Goal: Navigation & Orientation: Find specific page/section

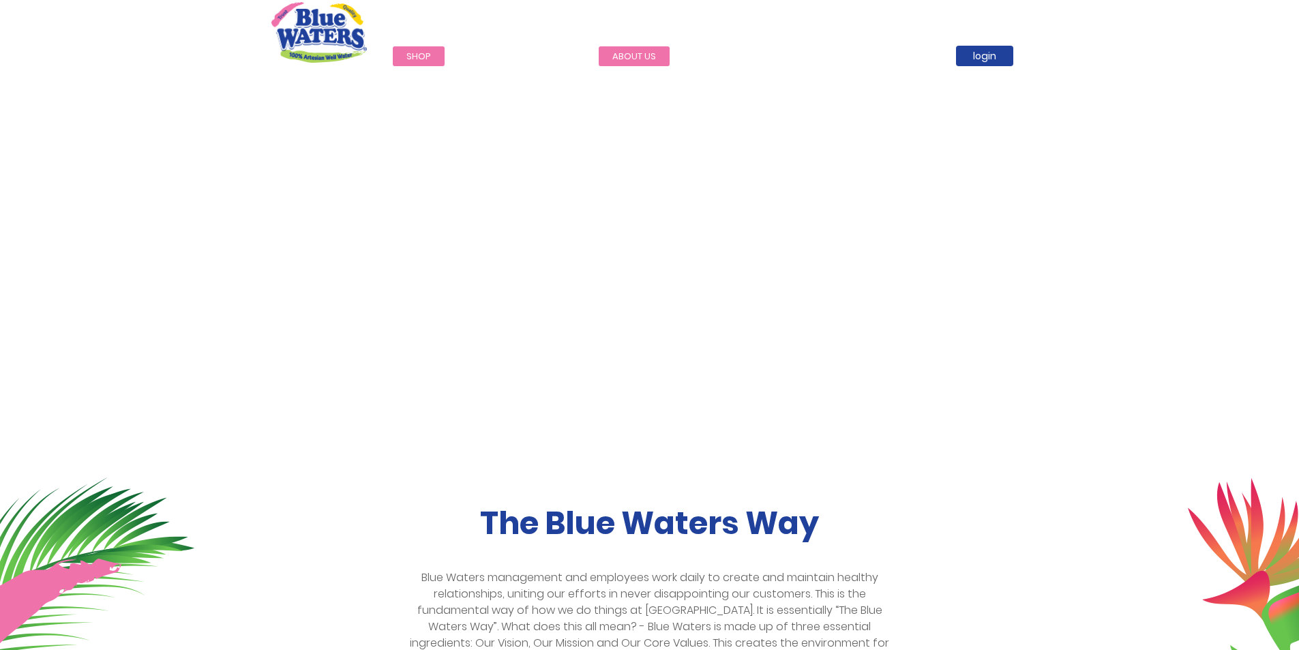
click at [632, 52] on link "about us" at bounding box center [634, 56] width 71 height 20
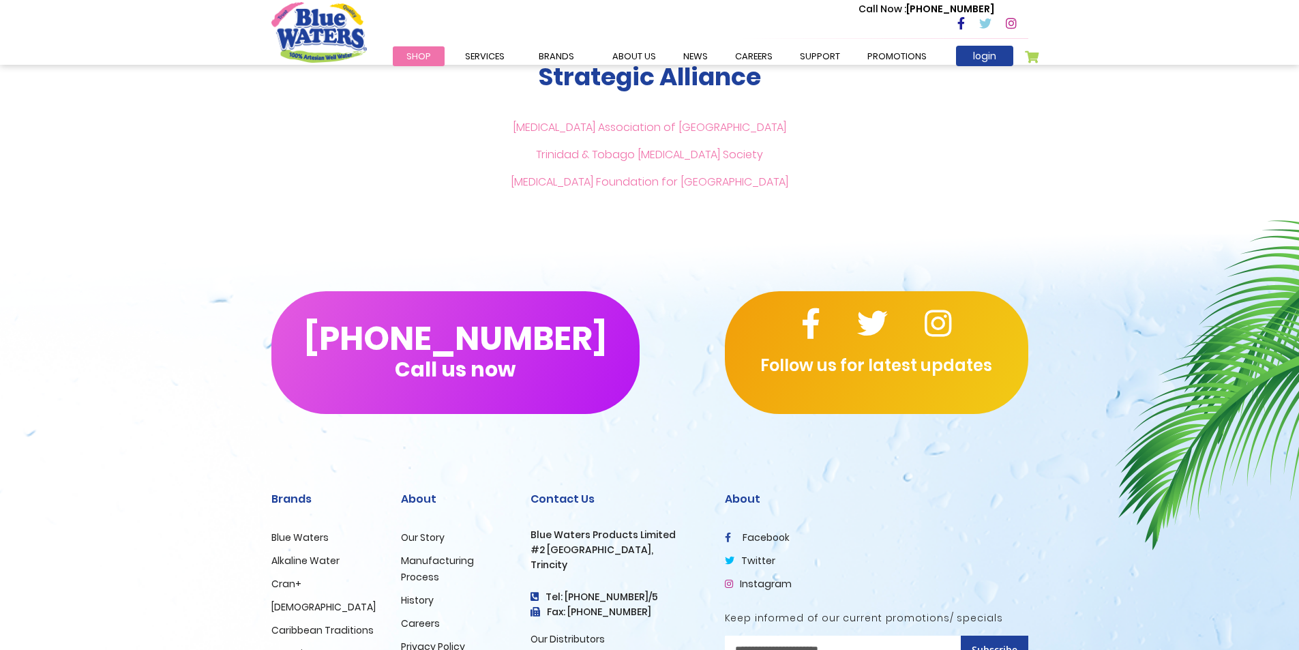
scroll to position [3198, 0]
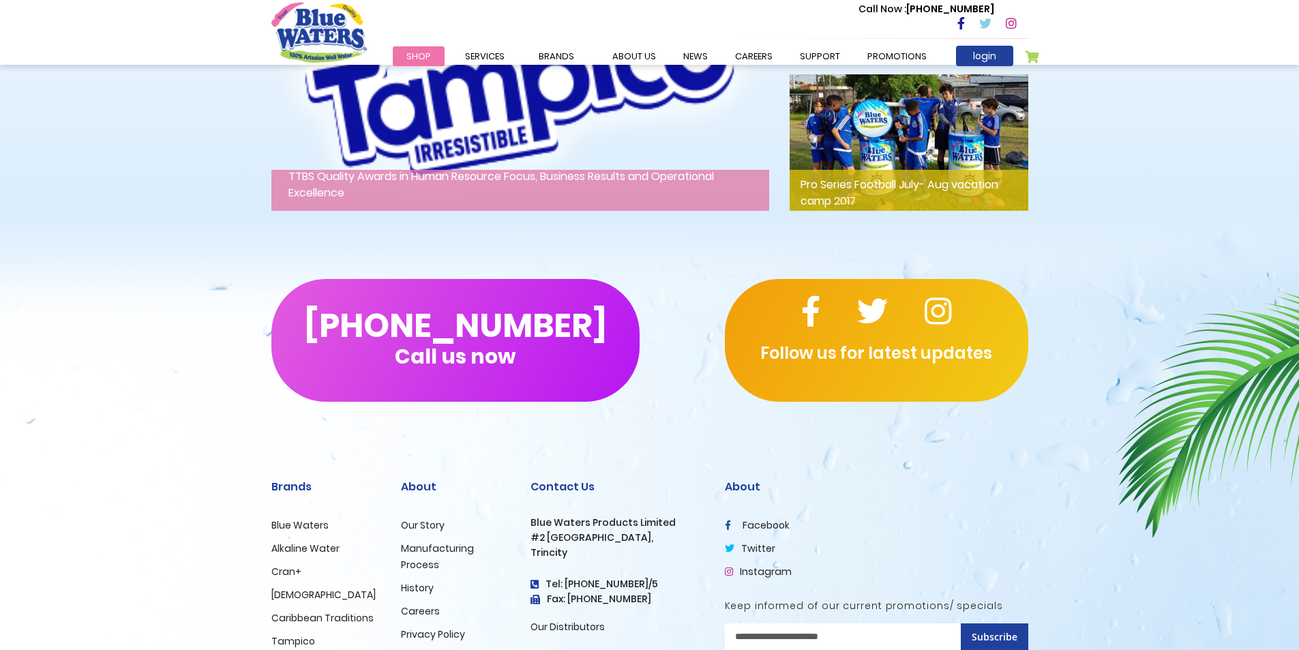
scroll to position [2195, 0]
